Goal: Complete application form

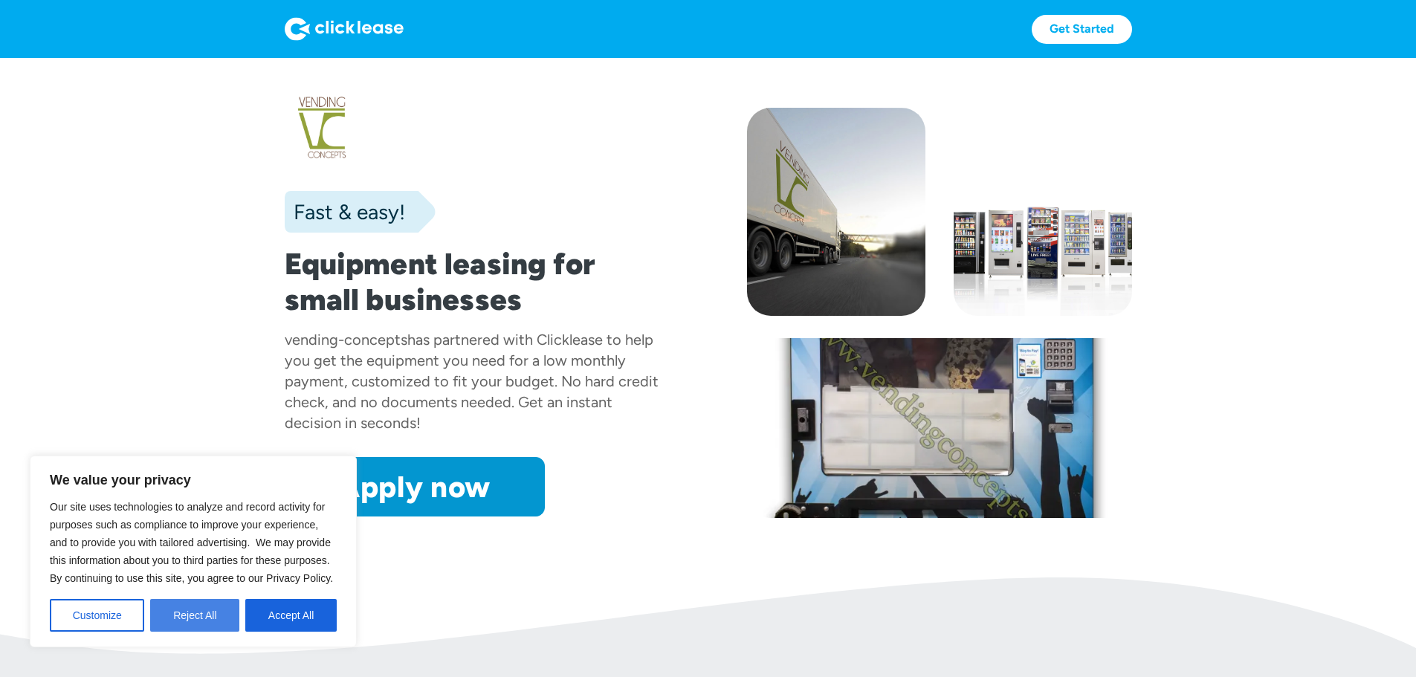
click at [215, 609] on button "Reject All" at bounding box center [194, 615] width 89 height 33
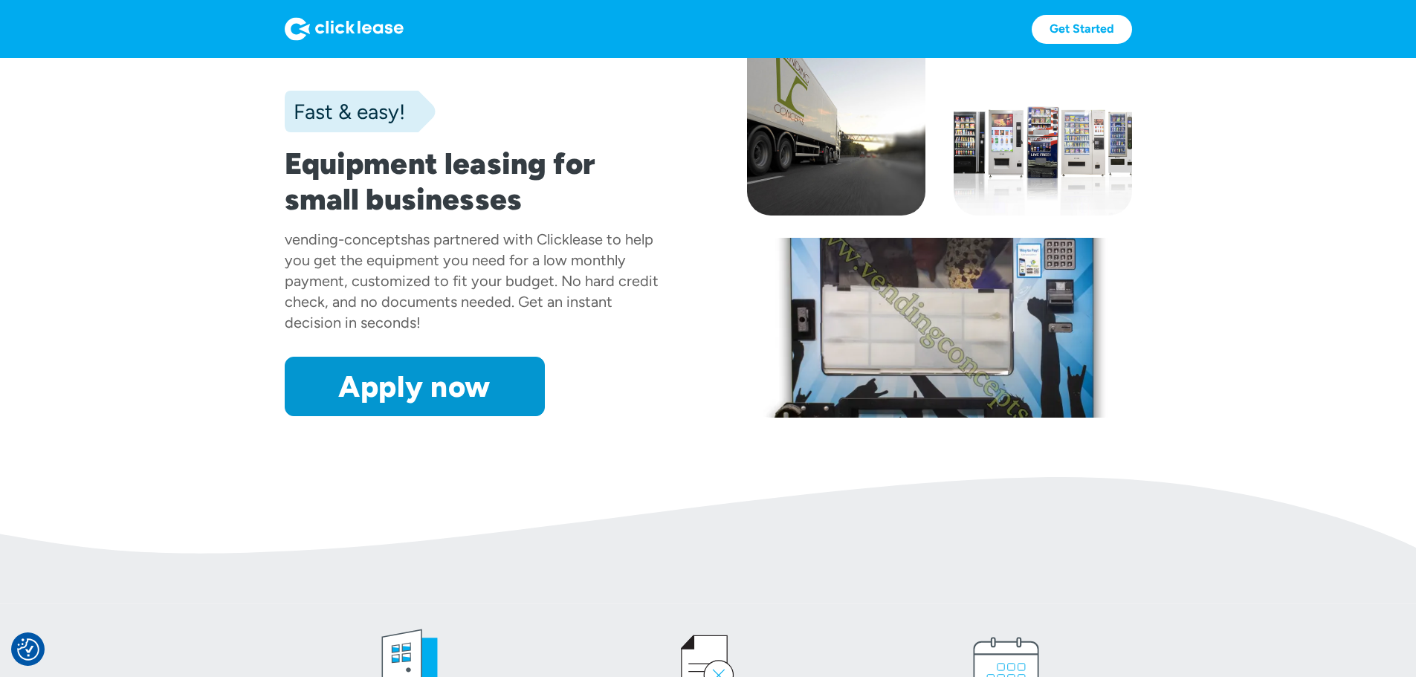
scroll to position [74, 0]
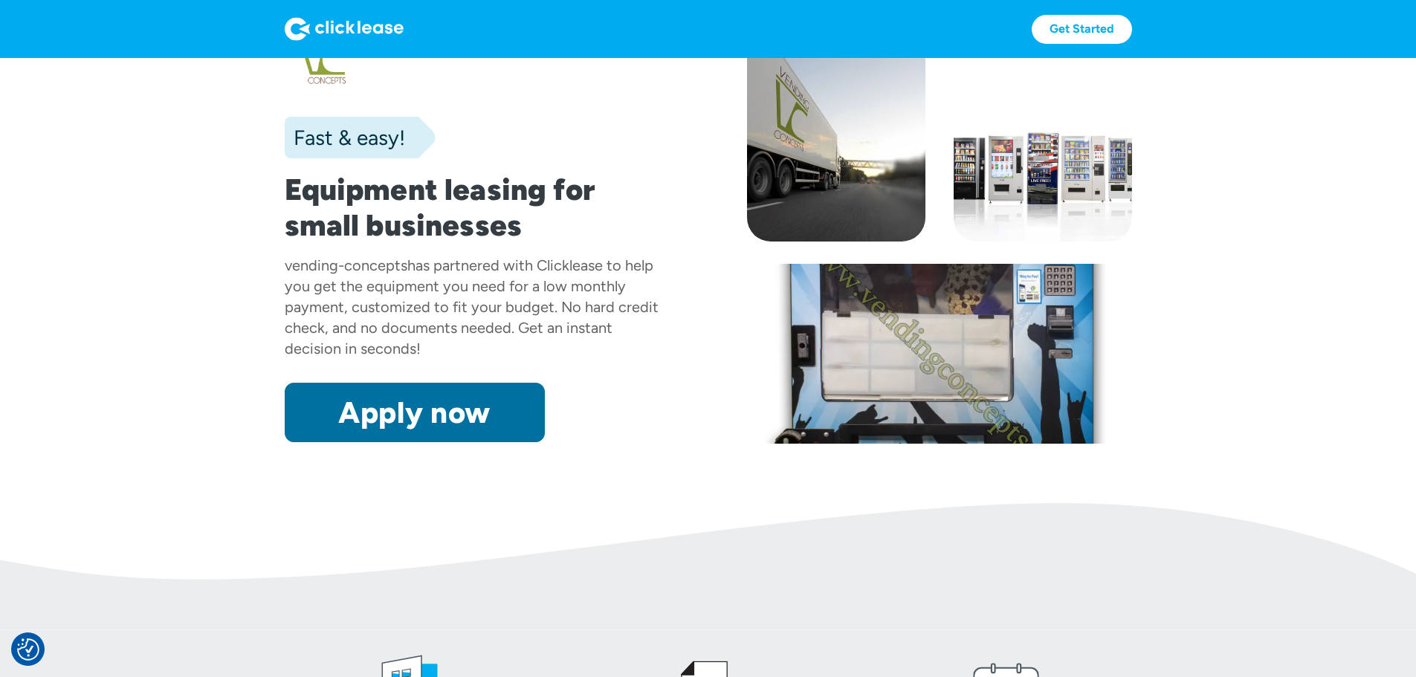
click at [395, 442] on link "Apply now" at bounding box center [415, 412] width 260 height 59
